Goal: Information Seeking & Learning: Learn about a topic

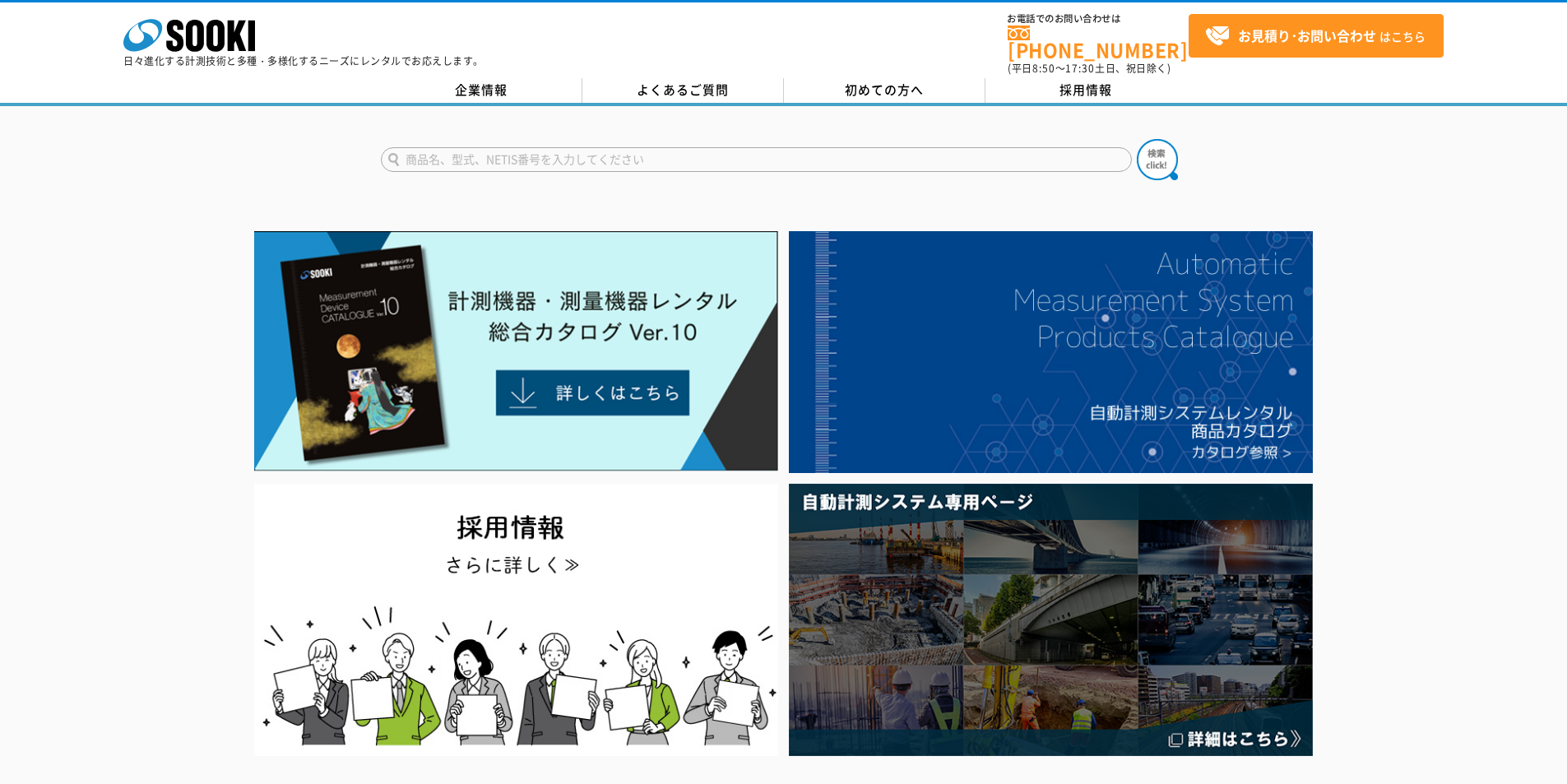
click at [725, 153] on input "text" at bounding box center [756, 159] width 751 height 25
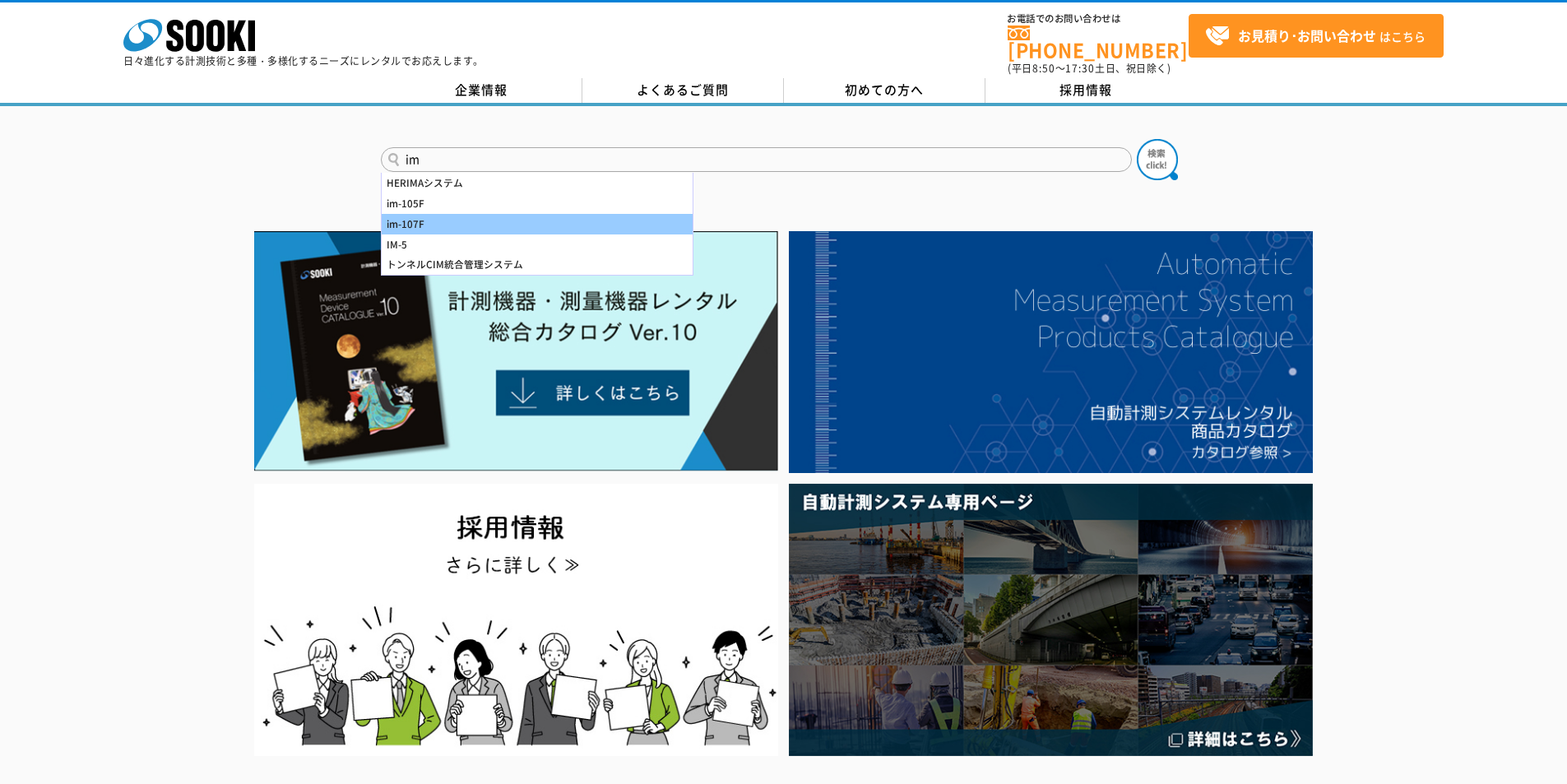
click at [617, 214] on div "im-107F" at bounding box center [537, 224] width 311 height 21
type input "im-107F"
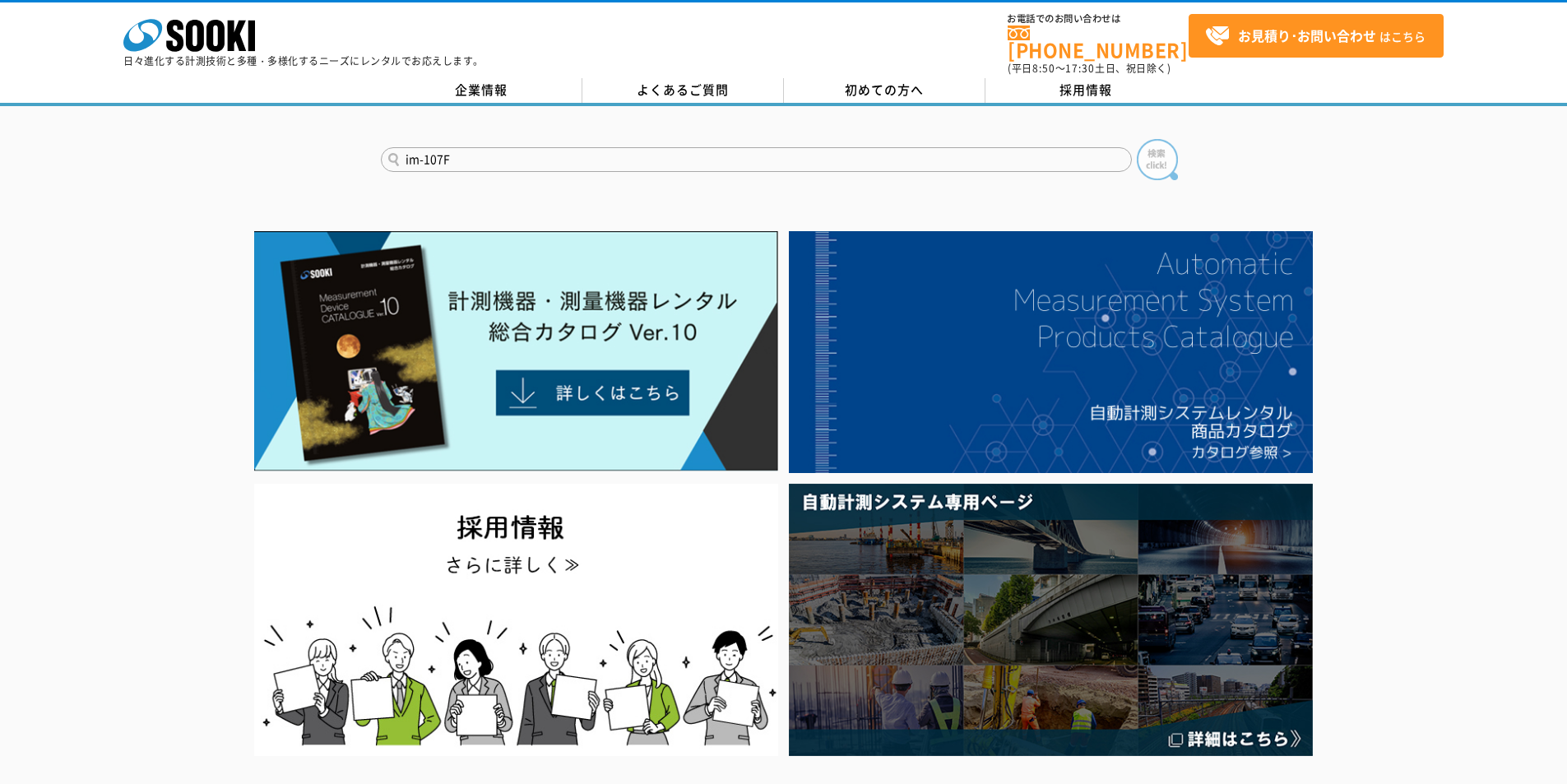
click at [1161, 150] on img at bounding box center [1157, 159] width 41 height 41
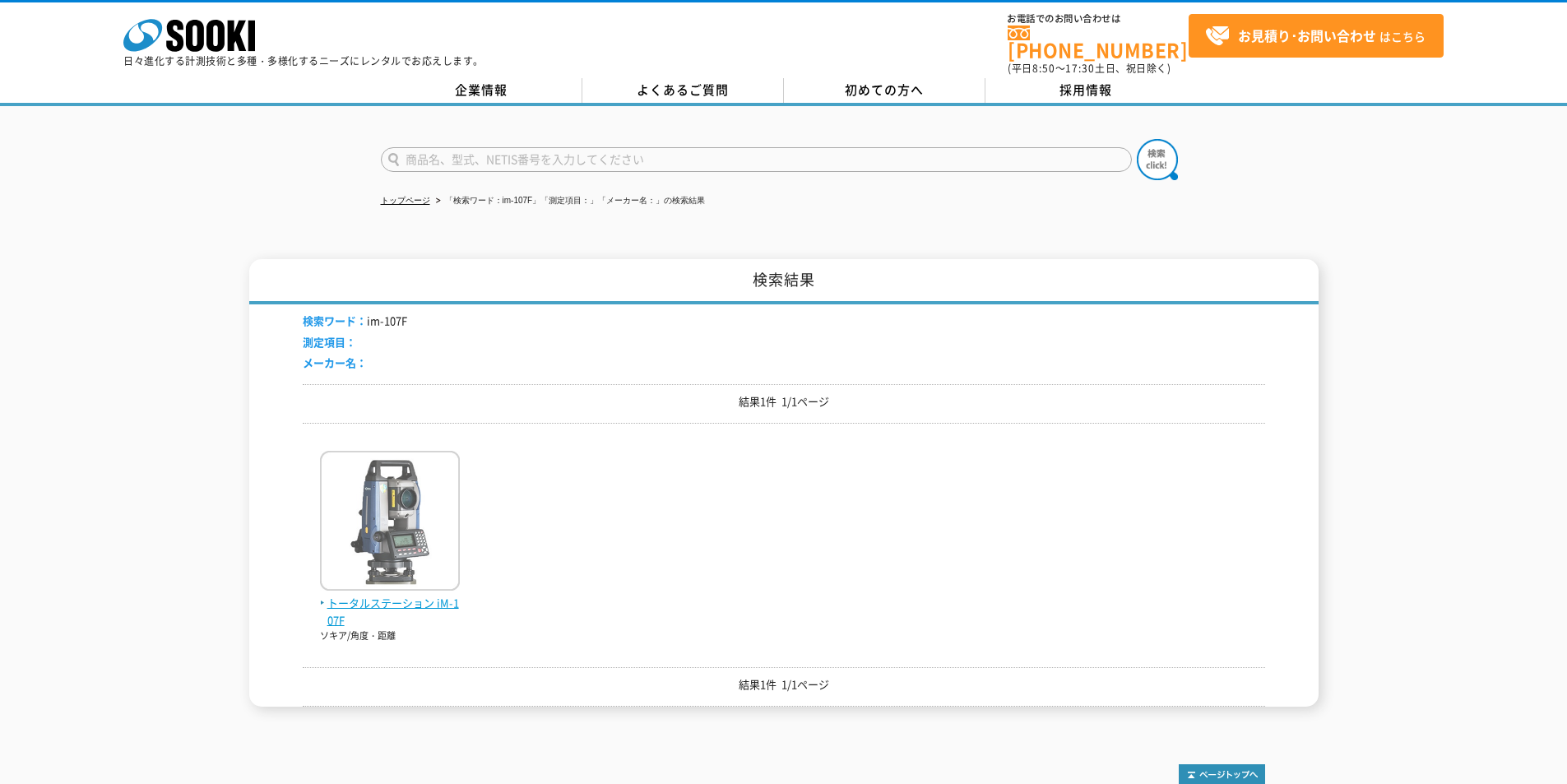
click at [433, 577] on img at bounding box center [390, 522] width 140 height 144
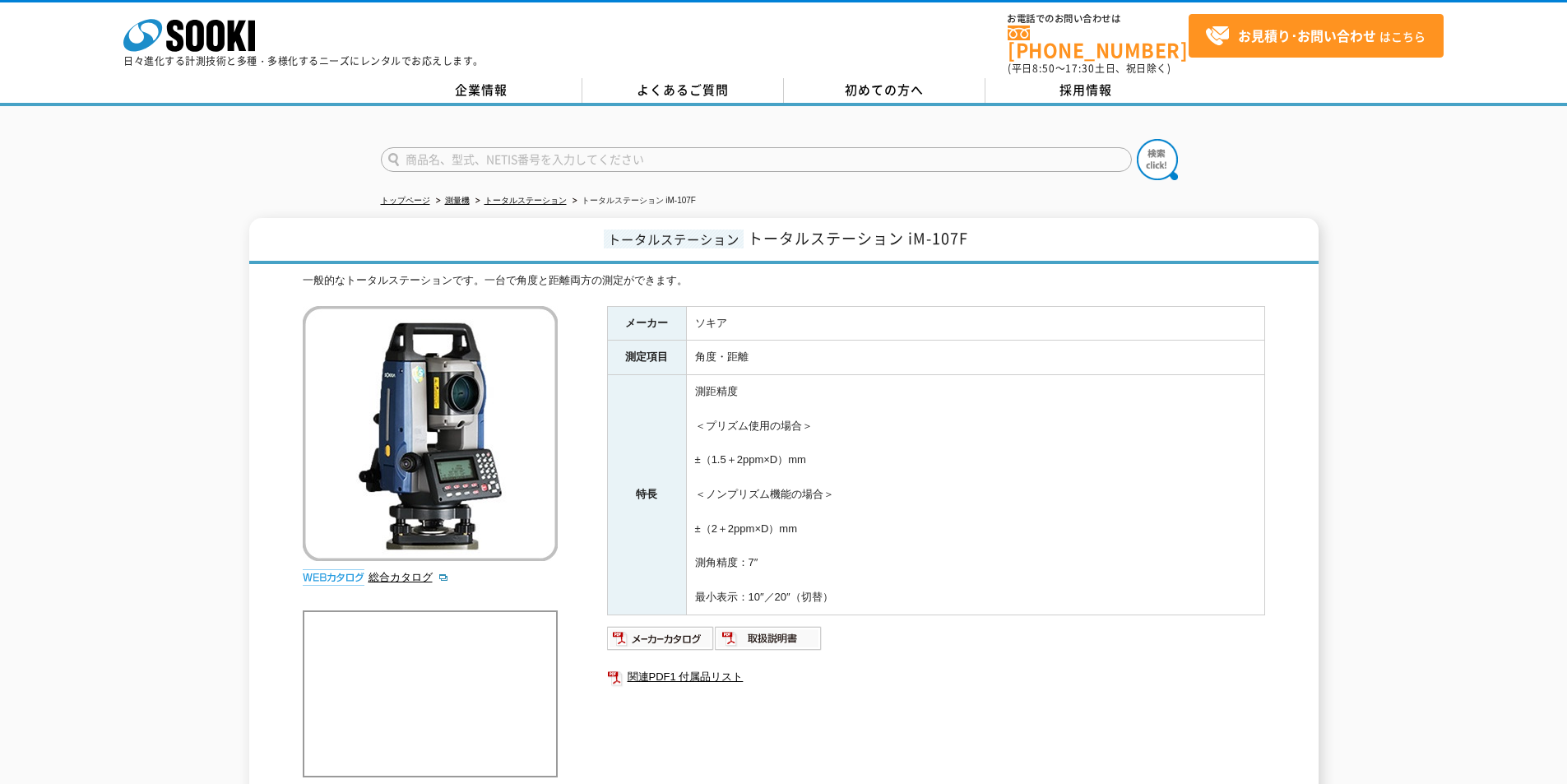
click at [393, 557] on div "総合カタログ" at bounding box center [432, 450] width 259 height 288
click at [393, 570] on link "総合カタログ" at bounding box center [409, 576] width 81 height 13
click at [206, 40] on icon "株式会社 ソーキ" at bounding box center [189, 35] width 132 height 33
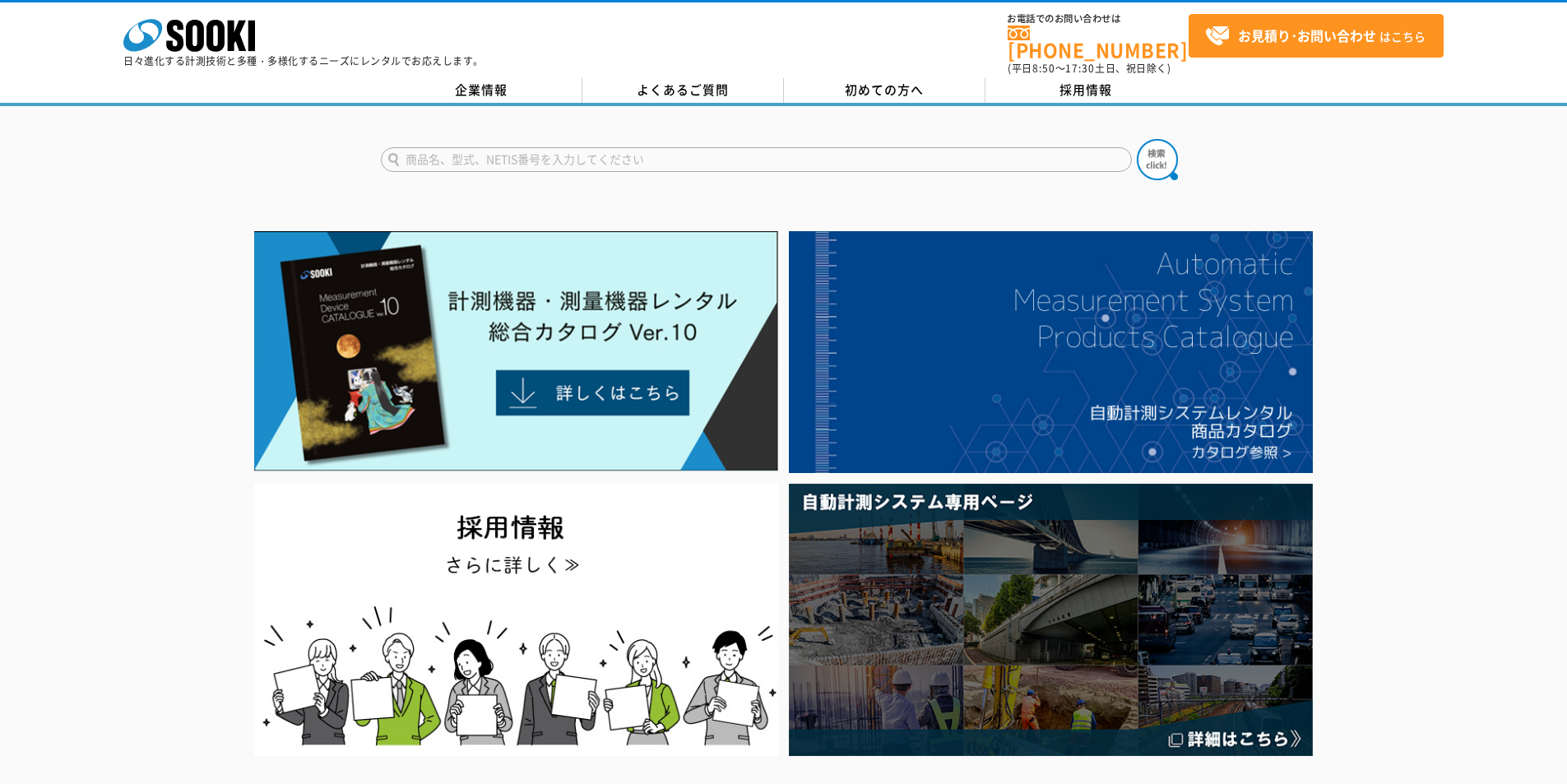
click at [770, 153] on input "text" at bounding box center [756, 159] width 751 height 25
type input "PX"
click at [1137, 139] on button at bounding box center [1157, 159] width 41 height 41
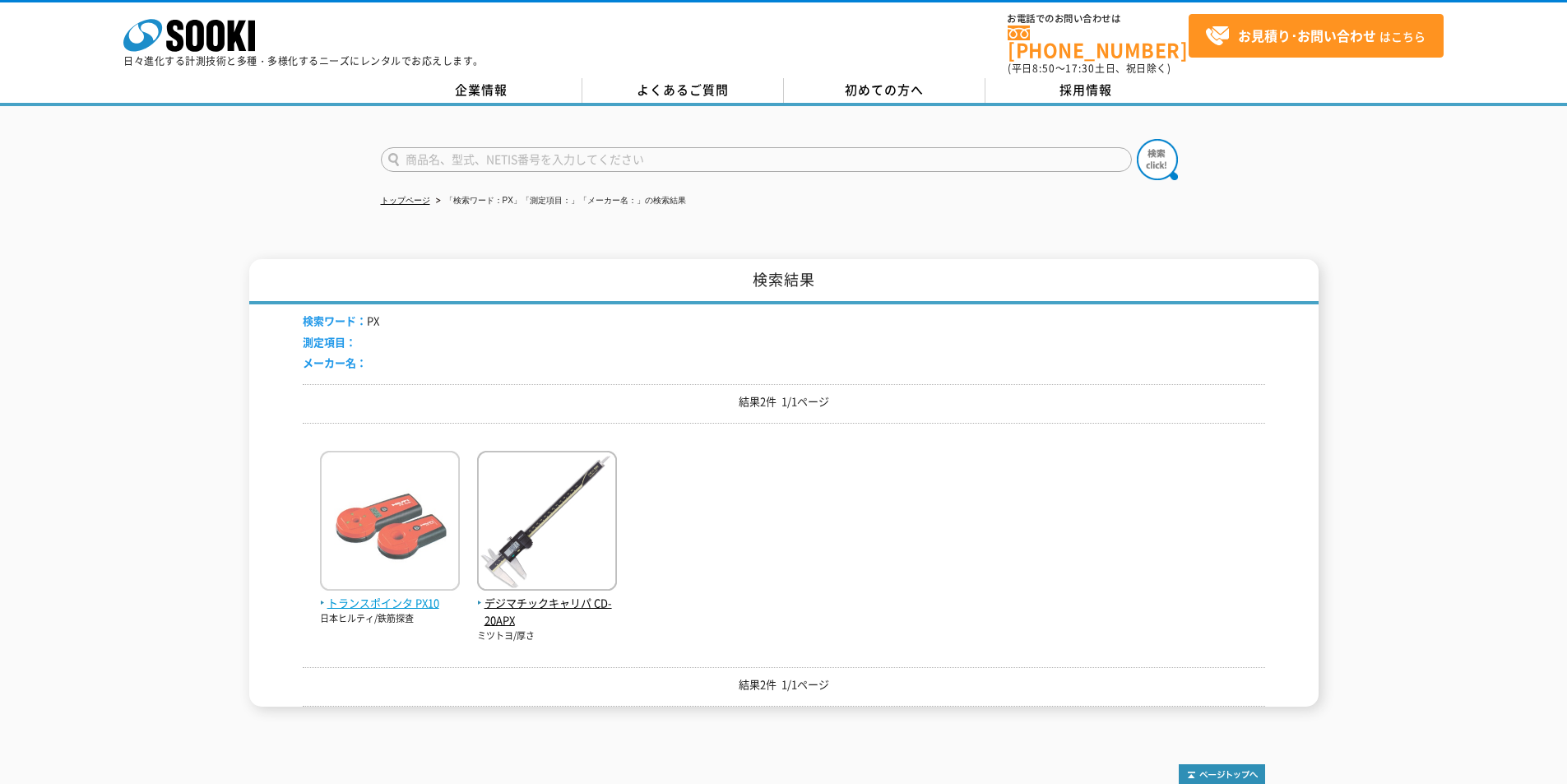
click at [399, 582] on img at bounding box center [390, 522] width 140 height 144
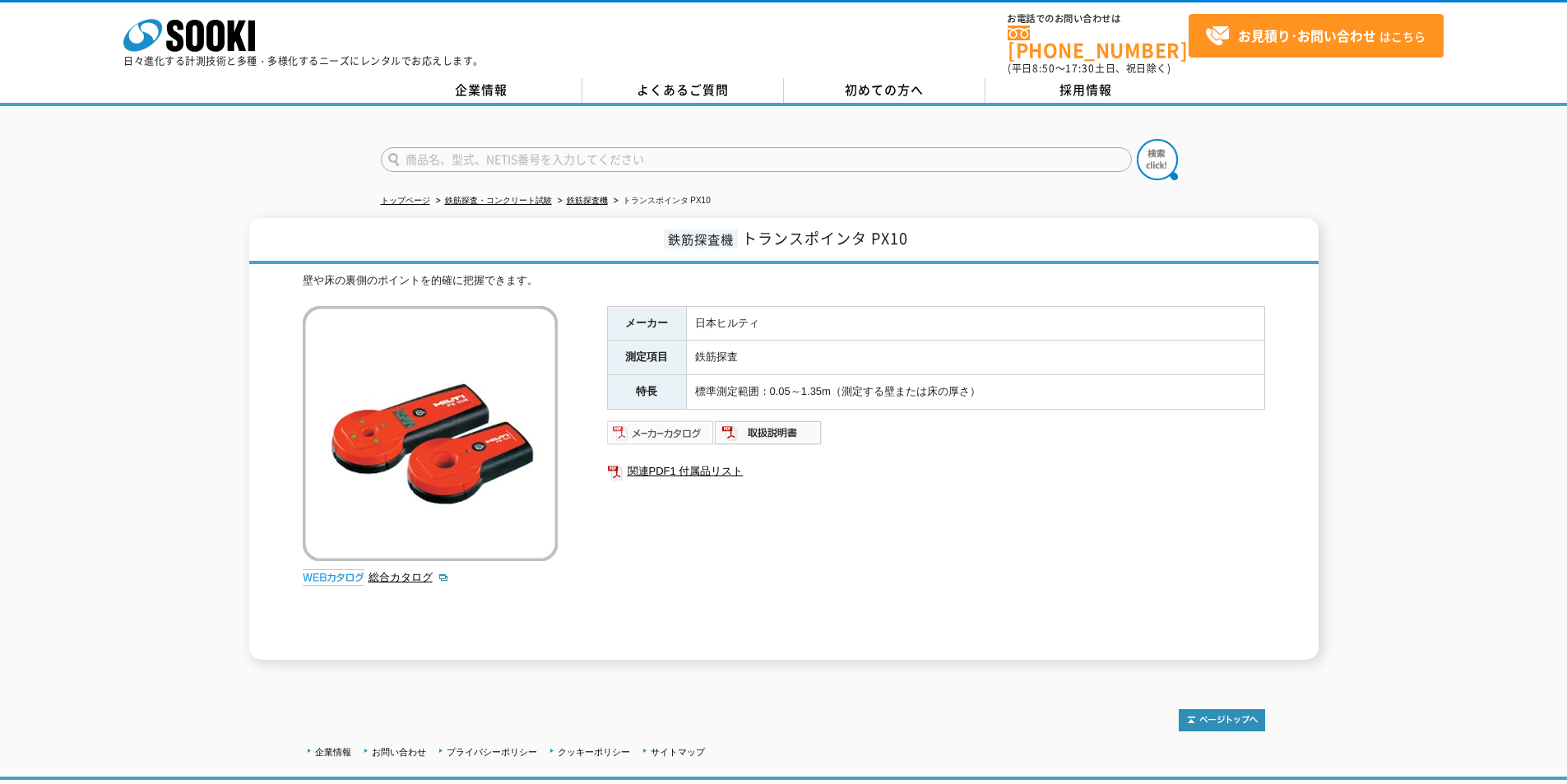
click at [636, 420] on img at bounding box center [661, 433] width 108 height 27
click at [194, 38] on icon "株式会社 ソーキ" at bounding box center [189, 35] width 132 height 33
